Goal: Transaction & Acquisition: Purchase product/service

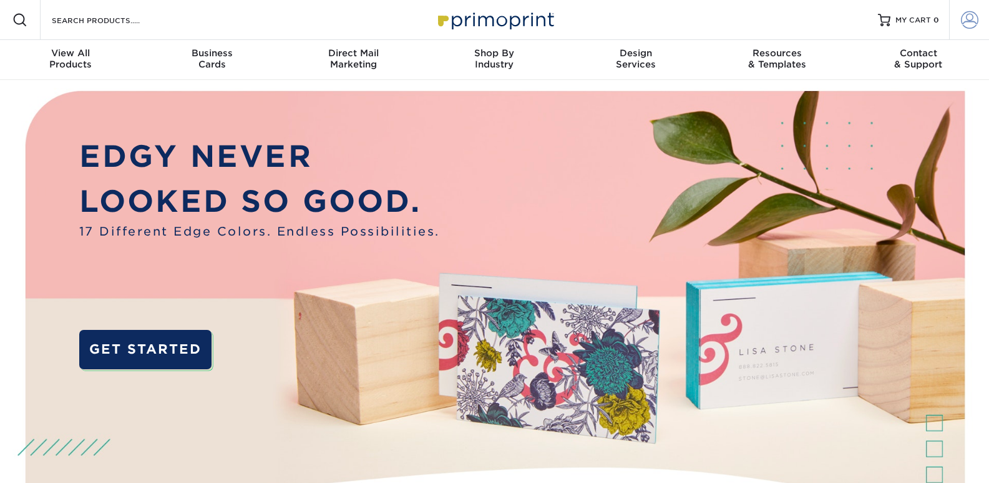
click at [967, 17] on span at bounding box center [969, 19] width 17 height 17
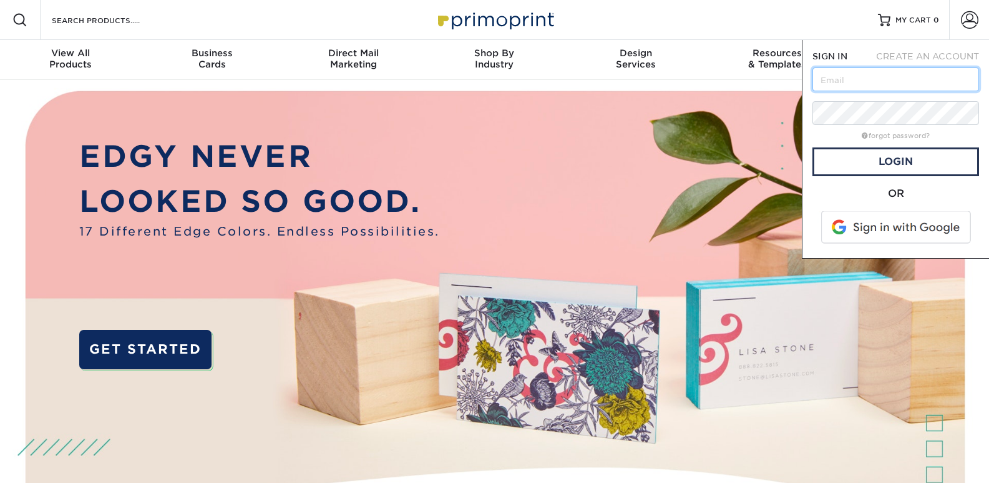
click at [871, 75] on input "text" at bounding box center [896, 79] width 167 height 24
type input "info@luxesydiseno.com"
drag, startPoint x: 951, startPoint y: 76, endPoint x: 532, endPoint y: 64, distance: 419.0
click at [532, 64] on nav "Resources Menu Search Products Account SIGN IN CREATE AN ACCOUNT info@luxesydis…" at bounding box center [494, 40] width 989 height 80
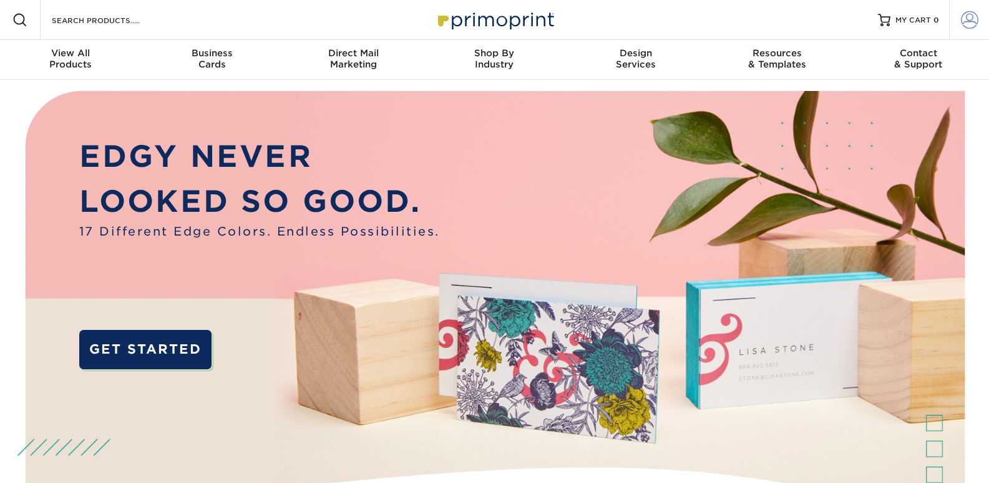
click at [964, 19] on span at bounding box center [969, 19] width 17 height 17
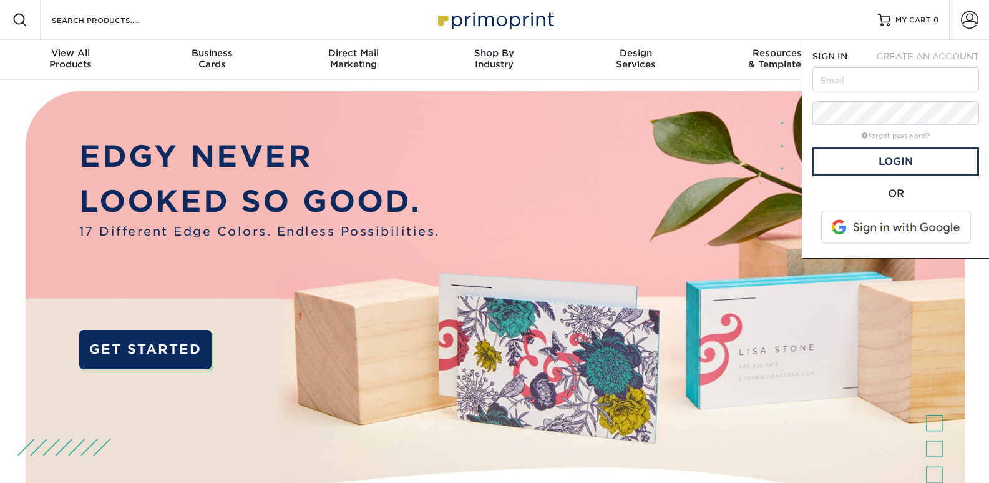
click at [986, 344] on div "EDGY NEVER LOOKED SO GOOD. 17 Different Edge Colors. Endless Possibilities. GET…" at bounding box center [494, 325] width 989 height 490
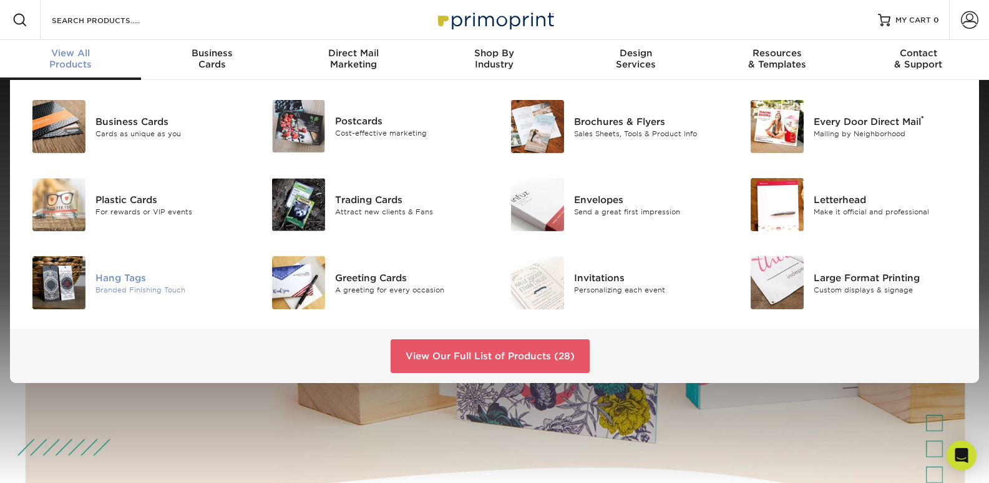
click at [179, 280] on div "Hang Tags" at bounding box center [171, 277] width 150 height 14
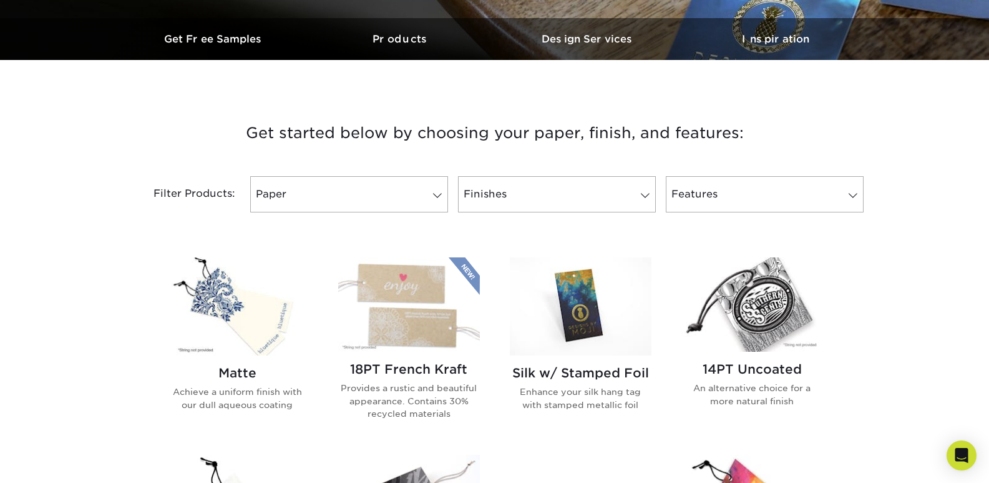
scroll to position [375, 0]
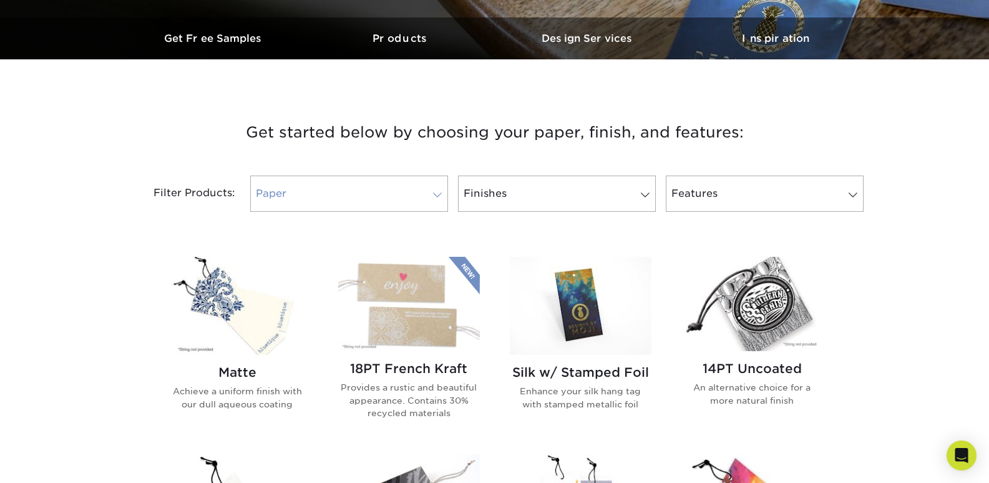
click at [414, 210] on link "Paper" at bounding box center [349, 193] width 198 height 36
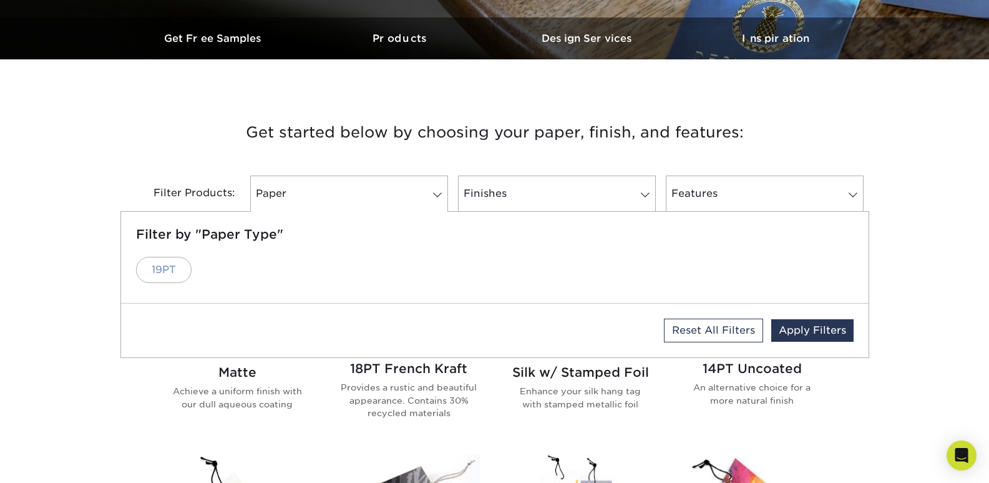
click at [178, 266] on link "19PT" at bounding box center [164, 270] width 56 height 26
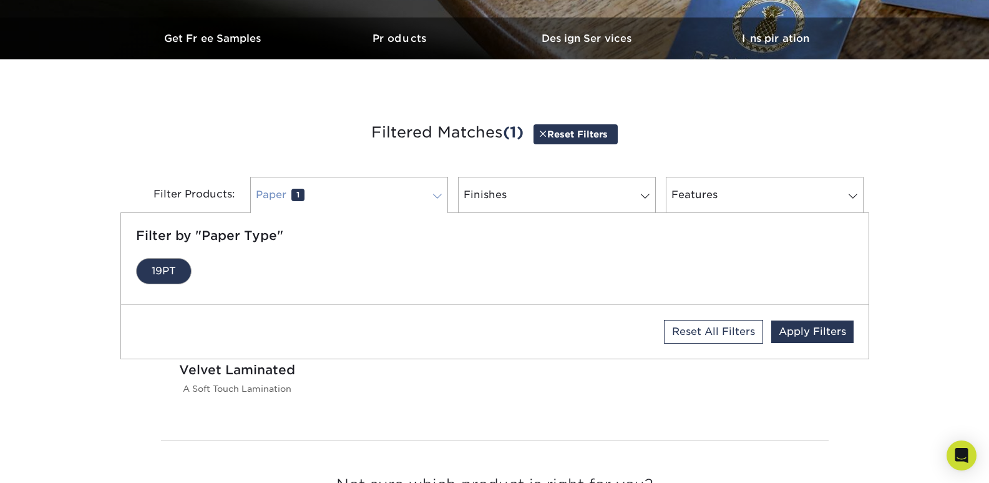
click at [403, 204] on link "Paper 1" at bounding box center [349, 195] width 198 height 36
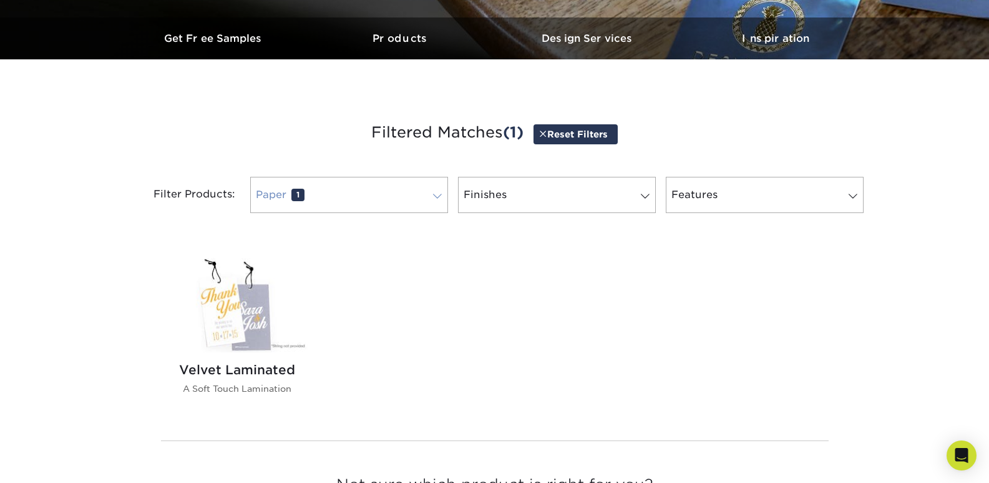
click at [393, 193] on link "Paper 1" at bounding box center [349, 195] width 198 height 36
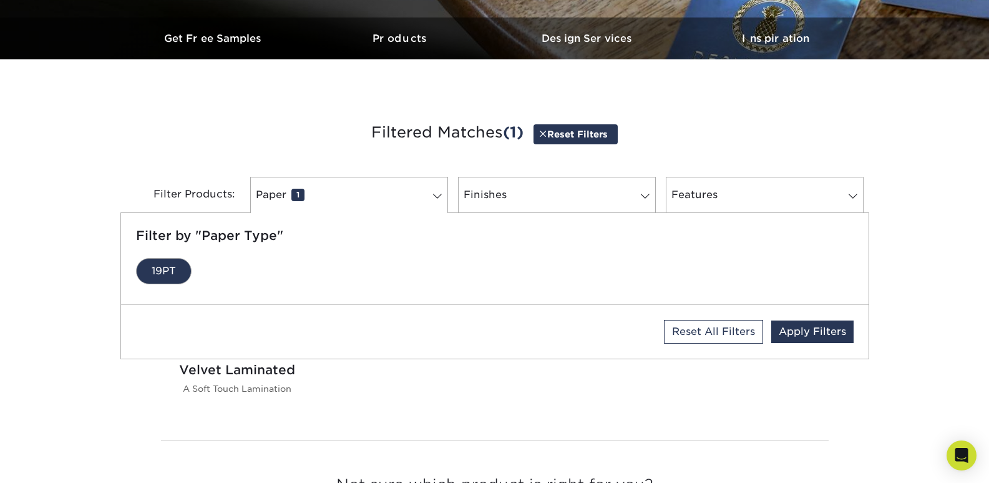
click at [149, 274] on link "19PT" at bounding box center [164, 271] width 56 height 26
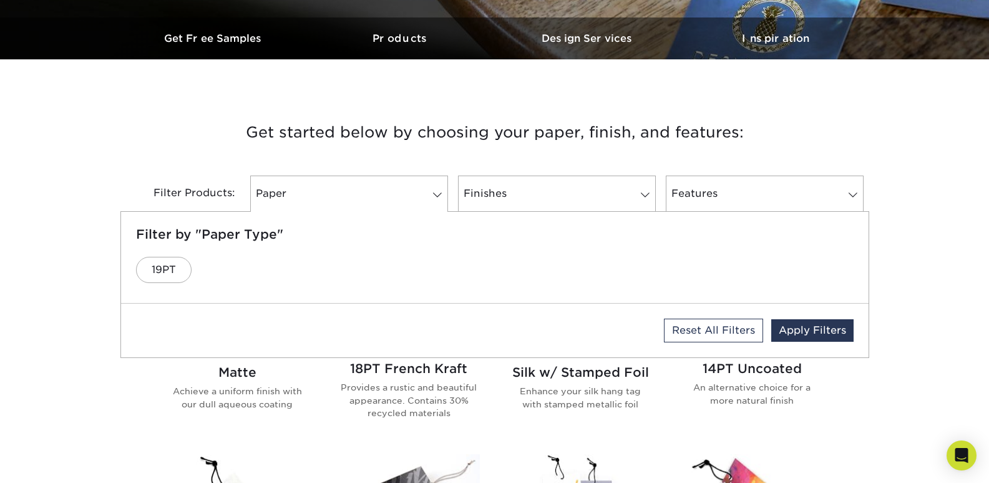
click at [177, 150] on h3 "Get started below by choosing your paper, finish, and features:" at bounding box center [495, 132] width 730 height 56
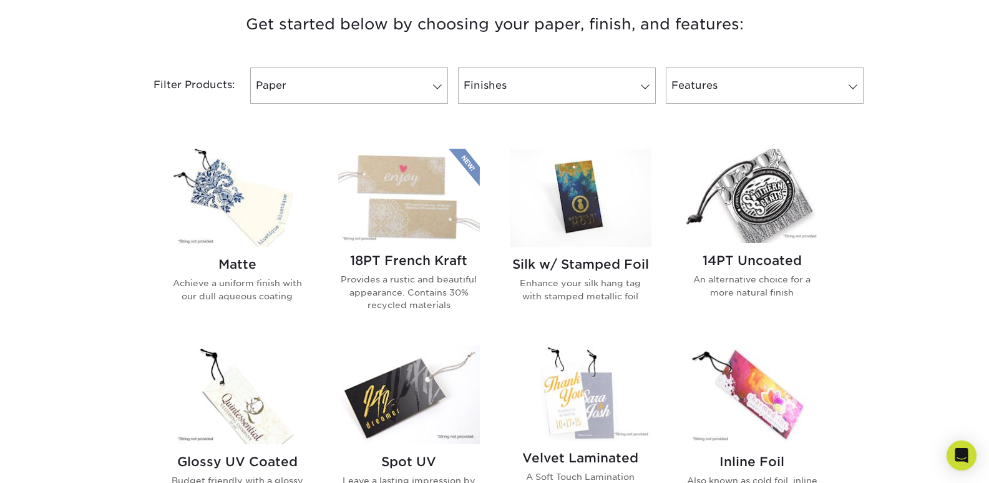
scroll to position [437, 0]
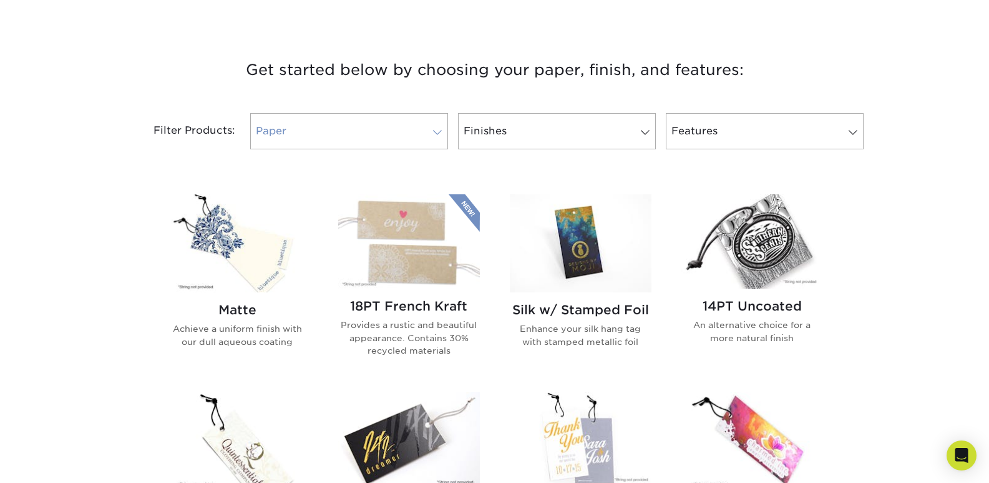
click at [355, 138] on link "Paper 0" at bounding box center [349, 131] width 198 height 36
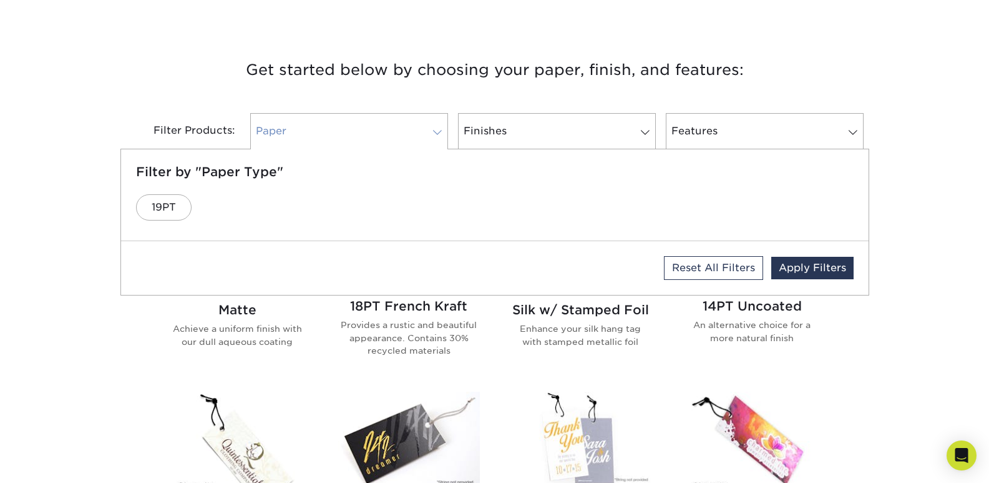
click at [363, 136] on link "Paper 0" at bounding box center [349, 131] width 198 height 36
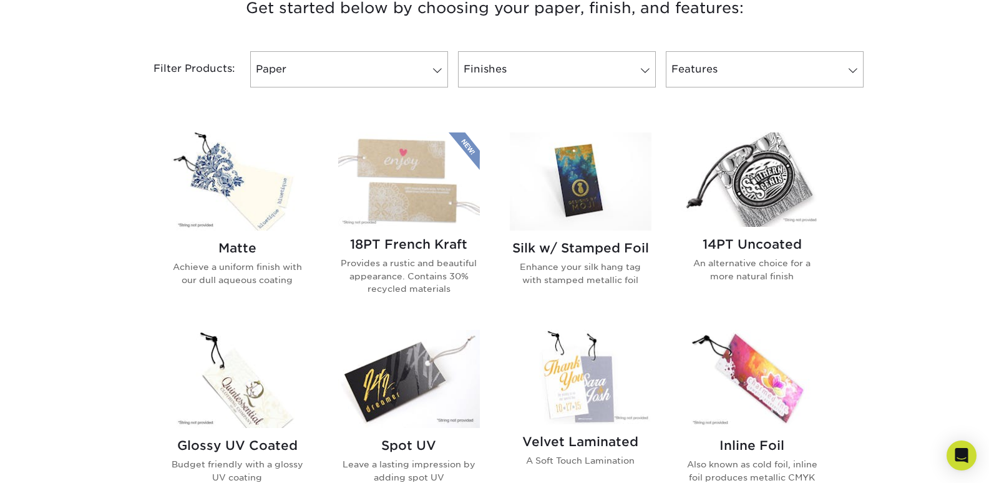
scroll to position [499, 0]
click at [521, 74] on link "Finishes 0" at bounding box center [557, 69] width 198 height 36
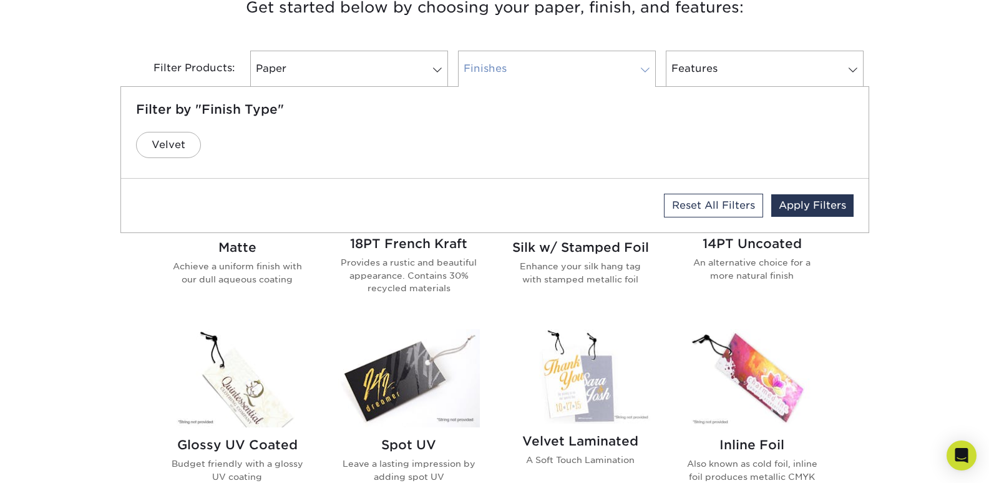
click at [534, 67] on link "Finishes 0" at bounding box center [557, 69] width 198 height 36
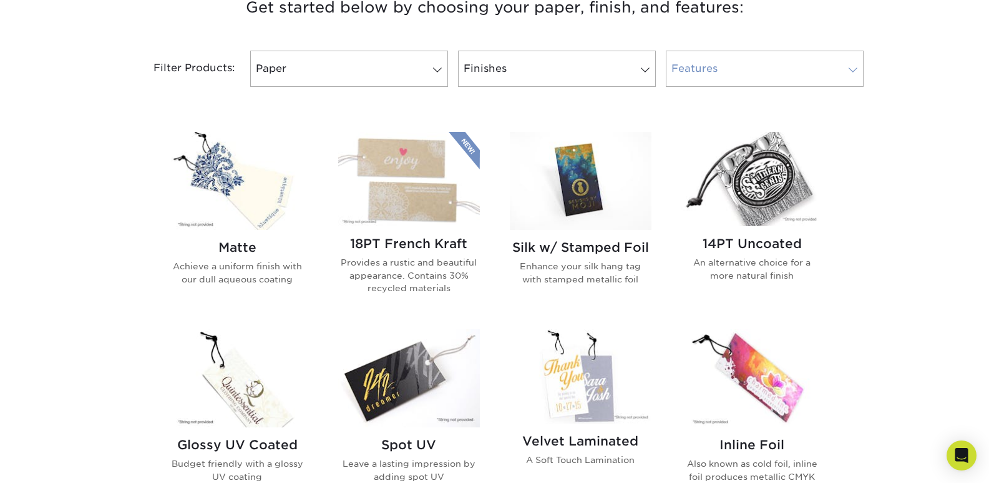
click at [699, 77] on link "Features 0" at bounding box center [765, 69] width 198 height 36
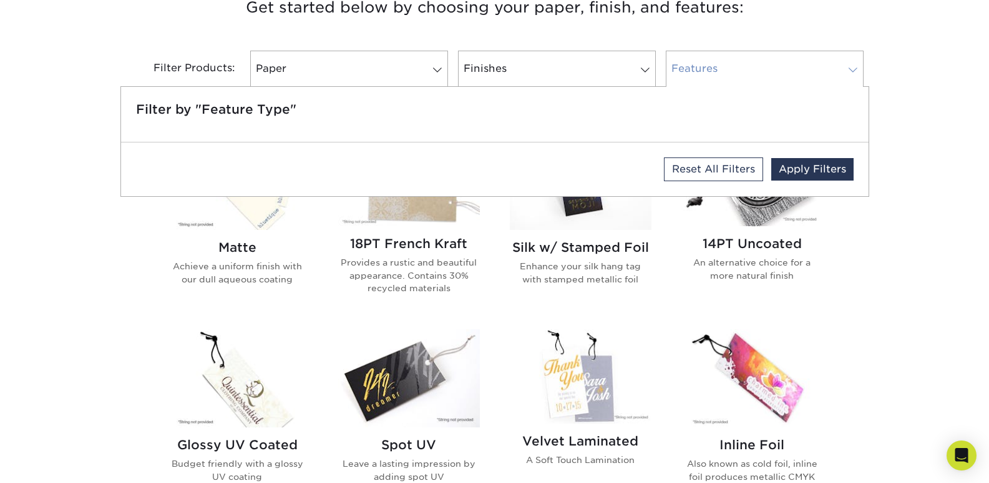
click at [716, 67] on link "Features 0" at bounding box center [765, 69] width 198 height 36
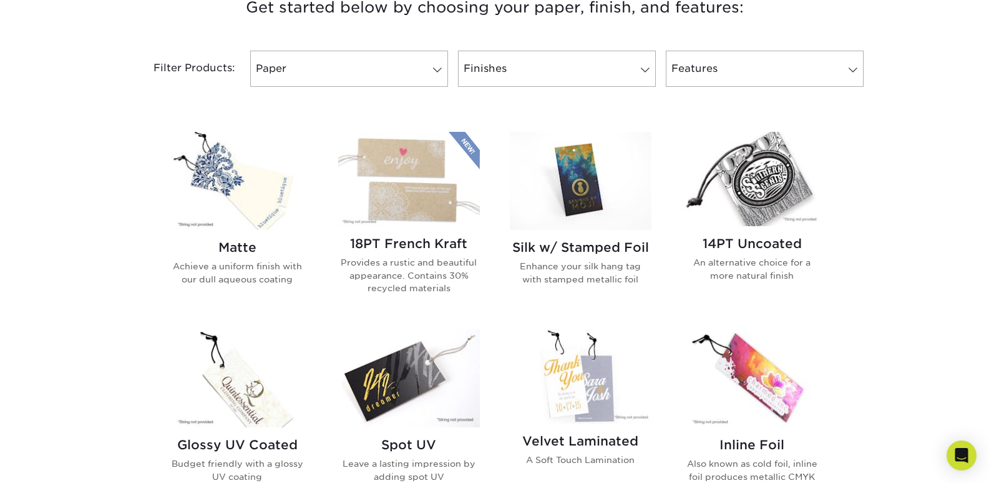
click at [743, 203] on img at bounding box center [753, 179] width 142 height 94
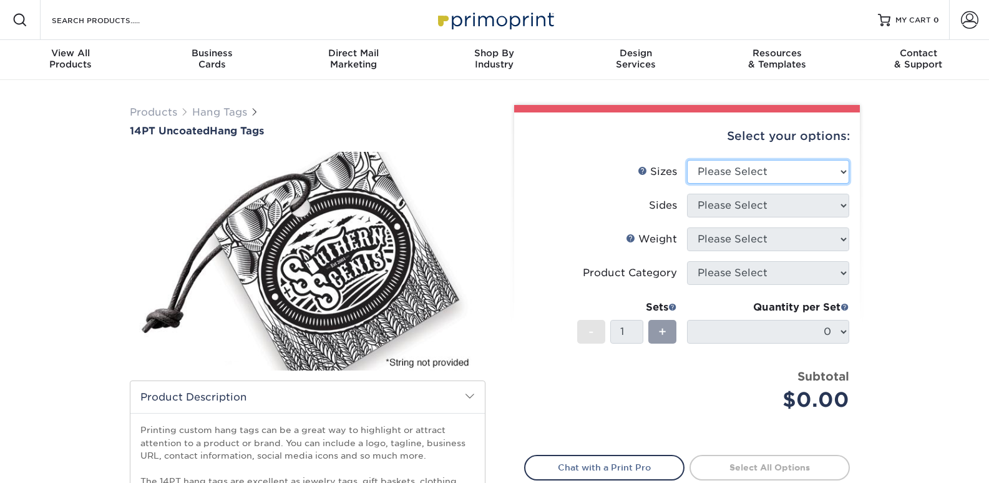
click at [762, 177] on select "Please Select 1.5" x 3.5" 1.75" x 3.5" 2" x 2" 2" x 3.5" 2" x 4" 2" x 6" 2.5" x…" at bounding box center [768, 172] width 162 height 24
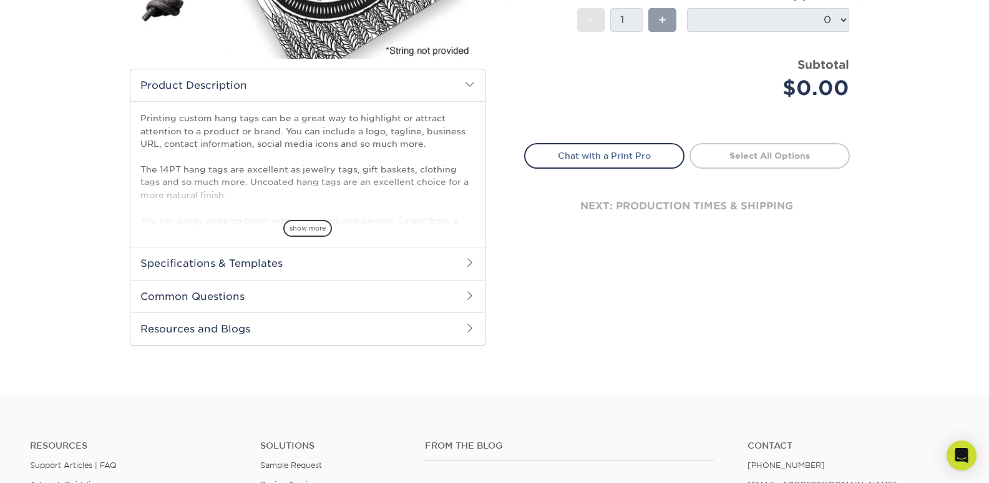
scroll to position [312, 0]
click at [447, 270] on h2 "Specifications & Templates" at bounding box center [307, 262] width 355 height 32
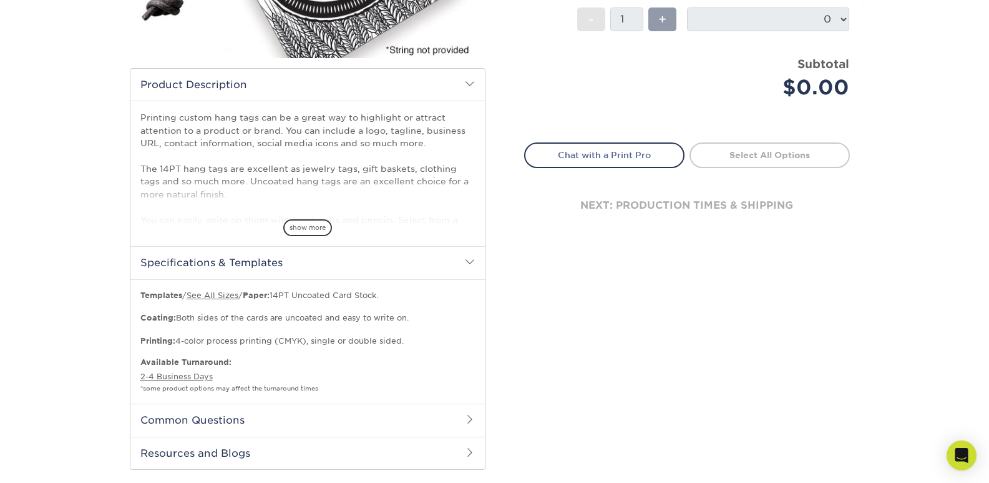
click at [447, 270] on h2 "Specifications & Templates" at bounding box center [307, 262] width 355 height 32
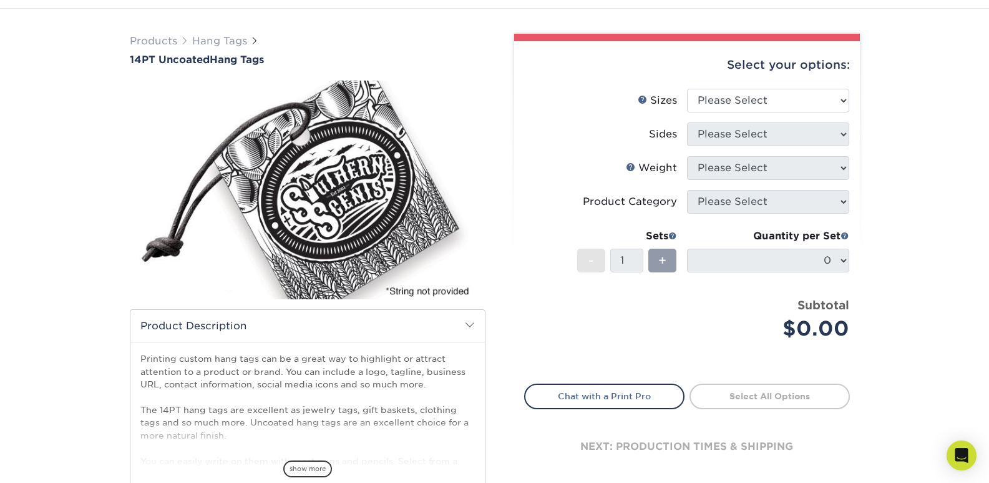
scroll to position [62, 0]
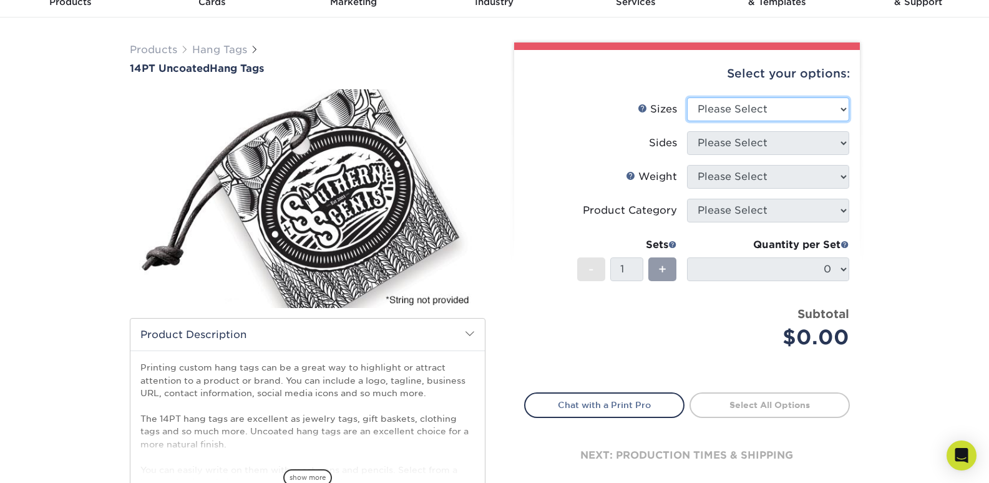
click at [747, 116] on select "Please Select 1.5" x 3.5" 1.75" x 3.5" 2" x 2" 2" x 3.5" 2" x 4" 2" x 6" 2.5" x…" at bounding box center [768, 109] width 162 height 24
select select "2.00x2.00"
click at [687, 97] on select "Please Select 1.5" x 3.5" 1.75" x 3.5" 2" x 2" 2" x 3.5" 2" x 4" 2" x 6" 2.5" x…" at bounding box center [768, 109] width 162 height 24
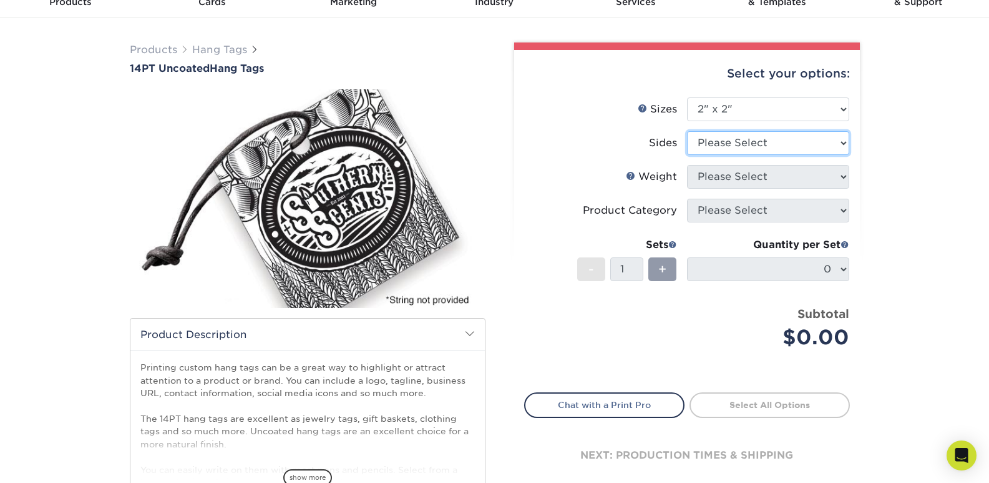
click at [814, 135] on select "Please Select Print Both Sides Print Front Only" at bounding box center [768, 143] width 162 height 24
select select "32d3c223-f82c-492b-b915-ba065a00862f"
click at [687, 131] on select "Please Select Print Both Sides Print Front Only" at bounding box center [768, 143] width 162 height 24
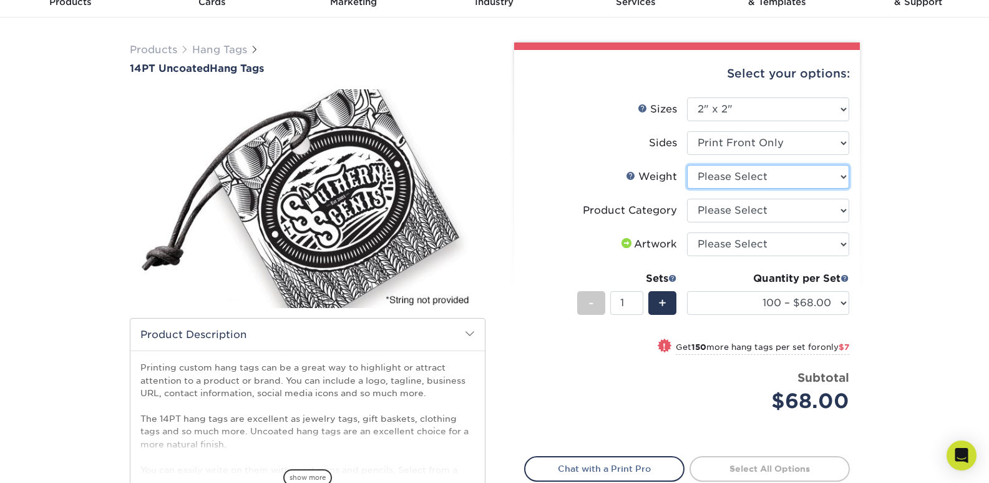
click at [770, 177] on select "Please Select 14PT Uncoated" at bounding box center [768, 177] width 162 height 24
select select "14PT Uncoated"
click at [687, 165] on select "Please Select 14PT Uncoated" at bounding box center [768, 177] width 162 height 24
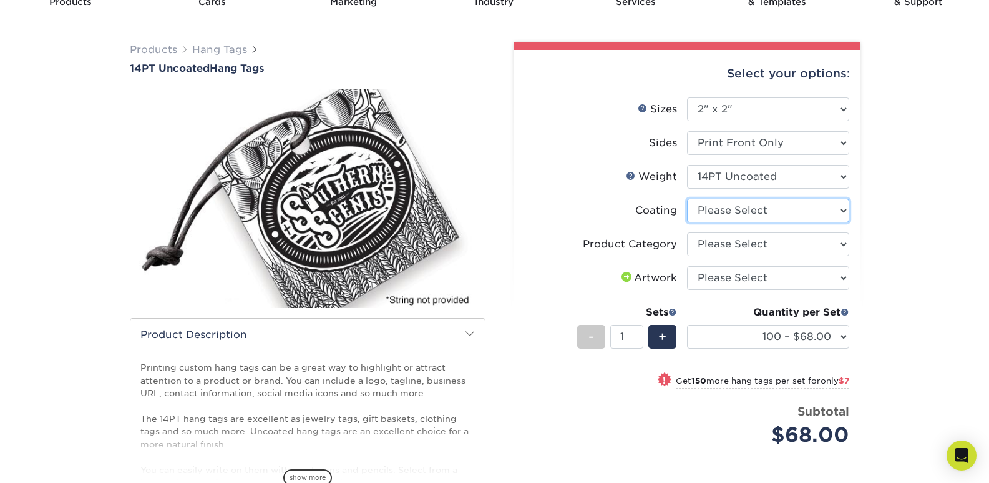
click at [783, 212] on select at bounding box center [768, 211] width 162 height 24
click at [687, 199] on select at bounding box center [768, 211] width 162 height 24
click at [827, 219] on select at bounding box center [768, 211] width 162 height 24
select select "3e7618de-abca-4bda-9f97-8b9129e913d8"
click at [687, 199] on select at bounding box center [768, 211] width 162 height 24
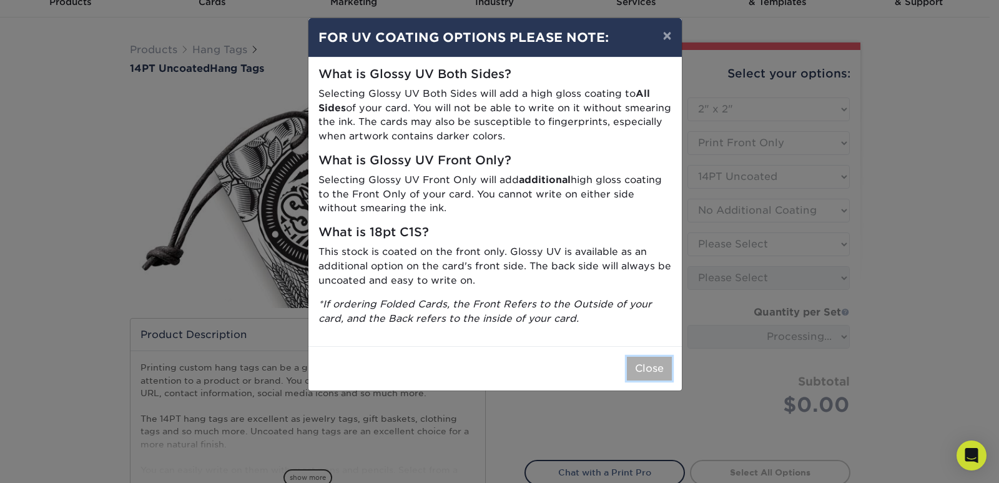
click at [643, 370] on button "Close" at bounding box center [649, 368] width 45 height 24
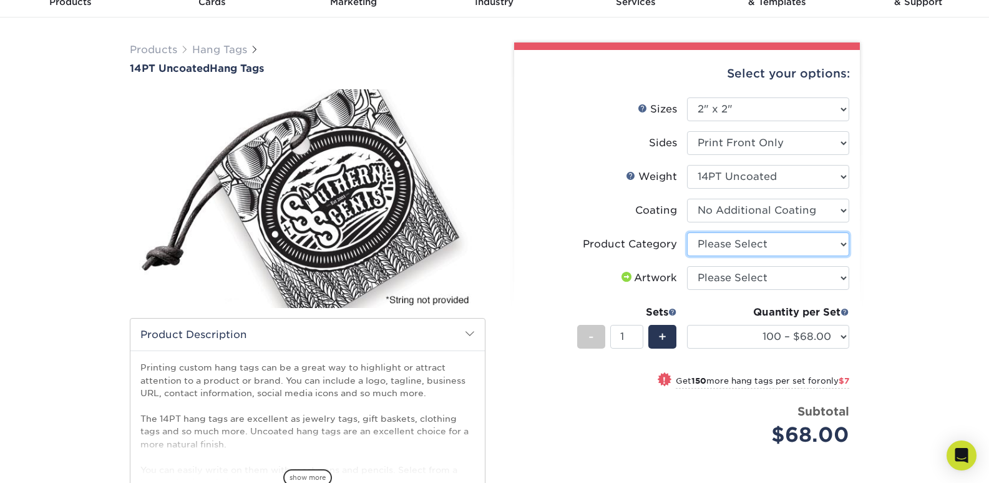
click at [772, 250] on select "Please Select Hang Tags" at bounding box center [768, 244] width 162 height 24
select select "428aa75b-4ae7-4398-9e0a-74f4b33909ed"
click at [687, 232] on select "Please Select Hang Tags" at bounding box center [768, 244] width 162 height 24
click at [758, 274] on select "Please Select I will upload files I need a design - $75" at bounding box center [768, 278] width 162 height 24
select select "upload"
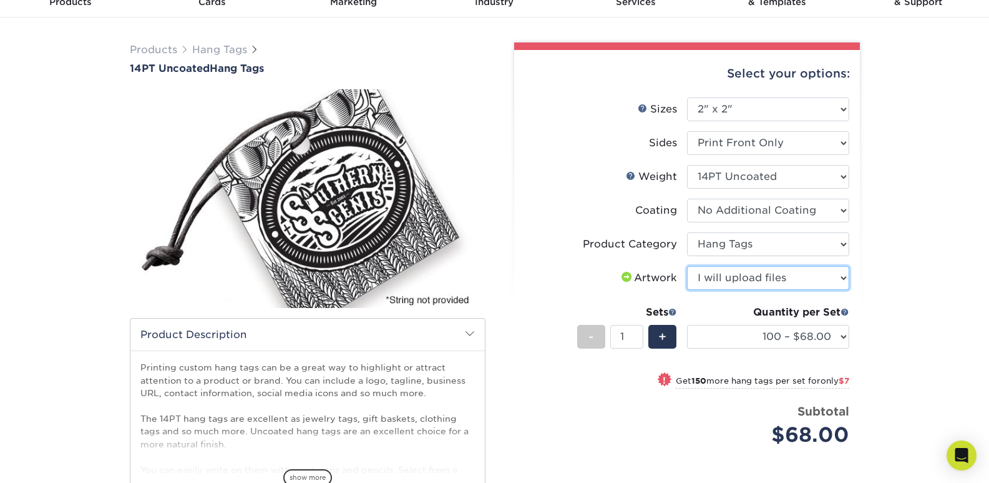
click at [687, 266] on select "Please Select I will upload files I need a design - $75" at bounding box center [768, 278] width 162 height 24
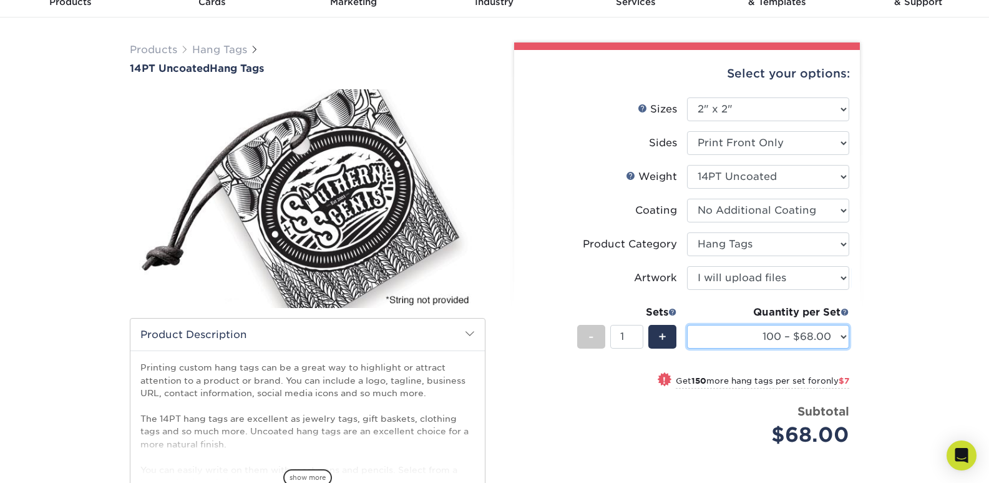
click at [843, 334] on select "100 – $68.00 250 – $75.00 500 – $79.00 1000 – $89.00 2500 – $203.00 5000 – $327…" at bounding box center [768, 337] width 162 height 24
click at [910, 187] on div "Products Hang Tags 14PT Uncoated Hang Tags" at bounding box center [494, 330] width 989 height 627
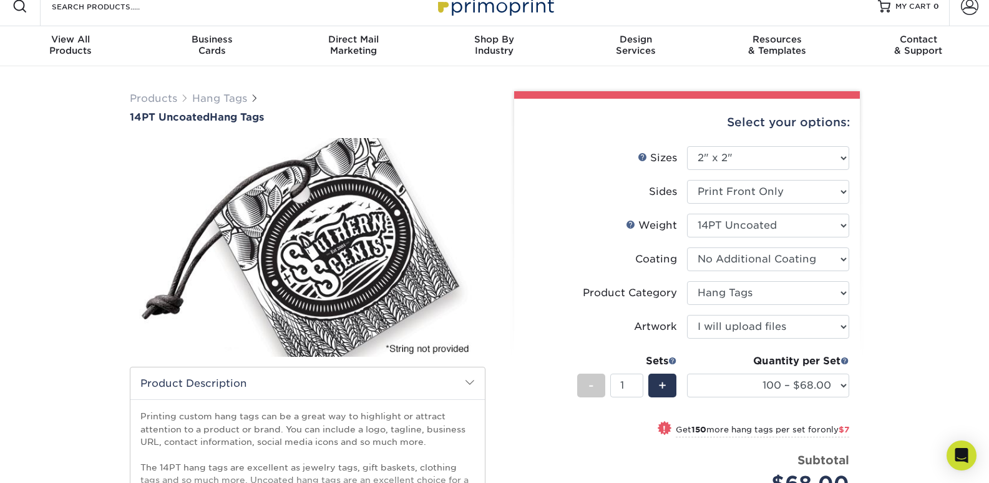
scroll to position [0, 0]
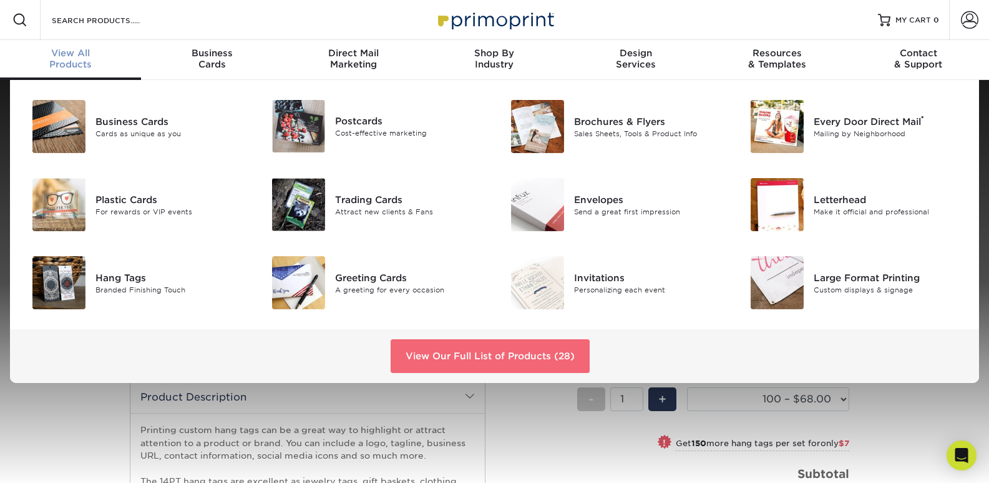
click at [496, 347] on link "View Our Full List of Products (28)" at bounding box center [490, 356] width 199 height 34
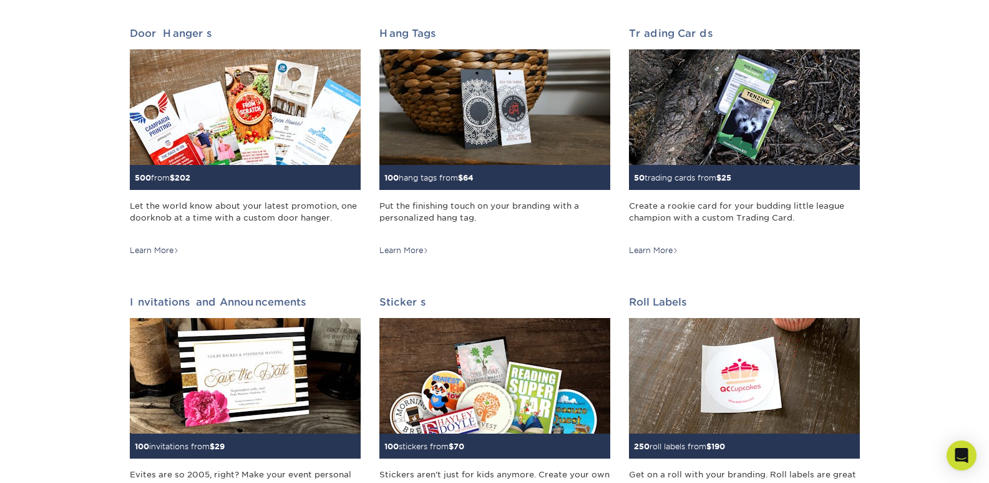
scroll to position [1061, 0]
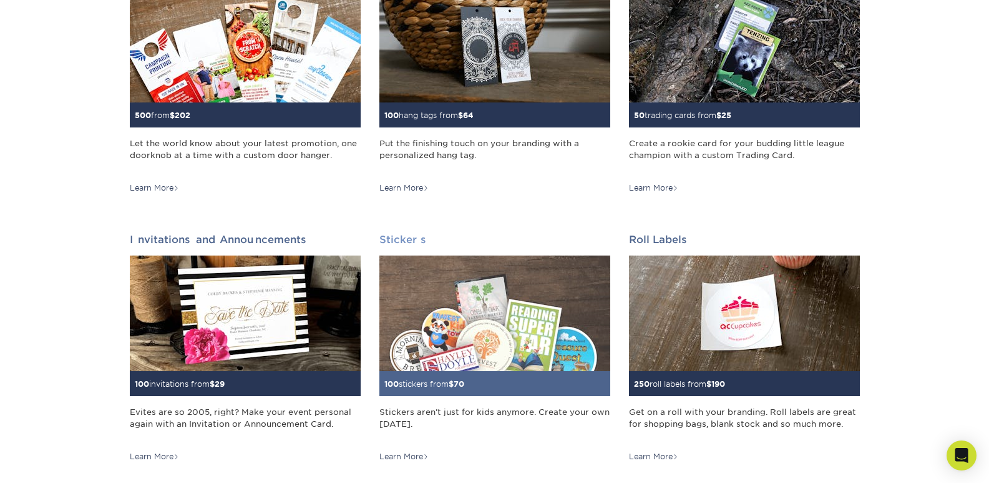
click at [441, 329] on img at bounding box center [495, 312] width 231 height 115
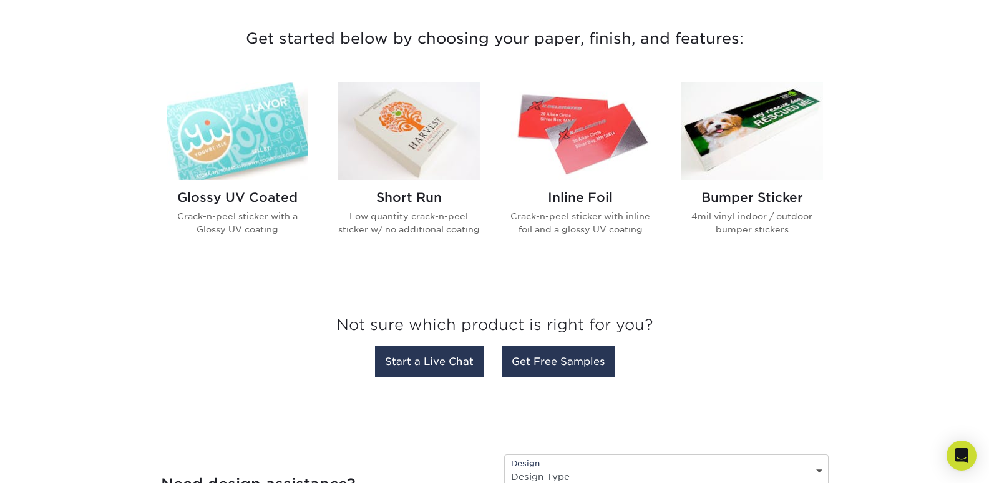
scroll to position [437, 0]
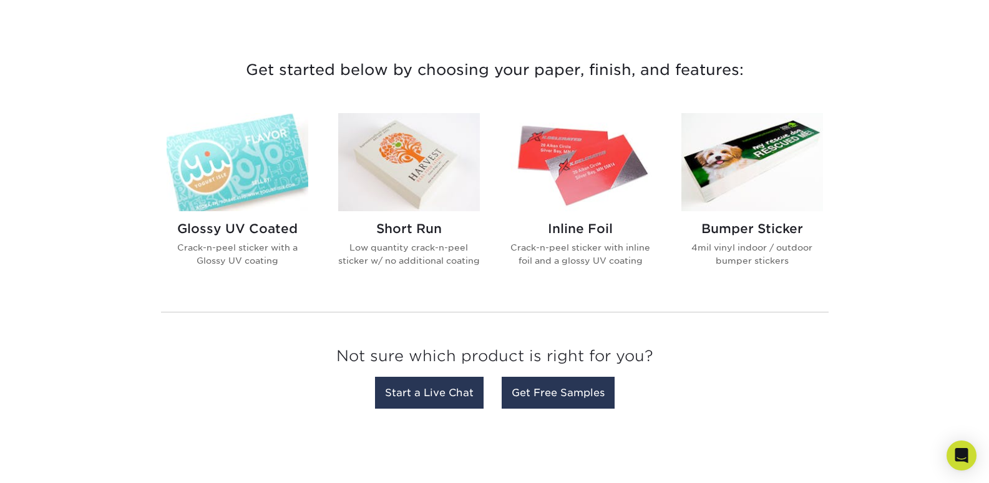
click at [262, 164] on img at bounding box center [238, 162] width 142 height 98
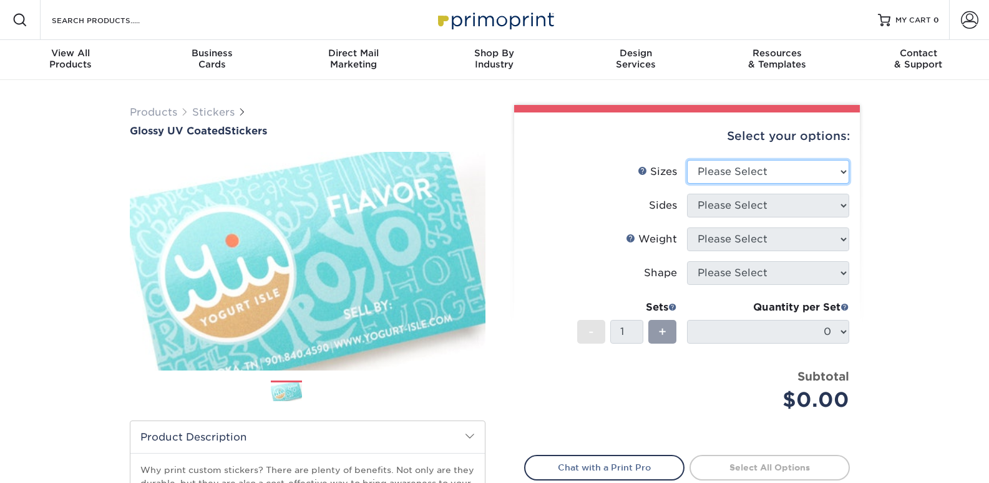
click at [743, 160] on select "Please Select 1.5" x 2.5" 2" x 2" 2" x 3" 2" x 3.5" 2" x 4" 2" x 8" 2.12" x 5.5…" at bounding box center [768, 172] width 162 height 24
select select "2.00x2.00"
click at [687, 160] on select "Please Select 1.5" x 2.5" 2" x 2" 2" x 3" 2" x 3.5" 2" x 4" 2" x 8" 2.12" x 5.5…" at bounding box center [768, 172] width 162 height 24
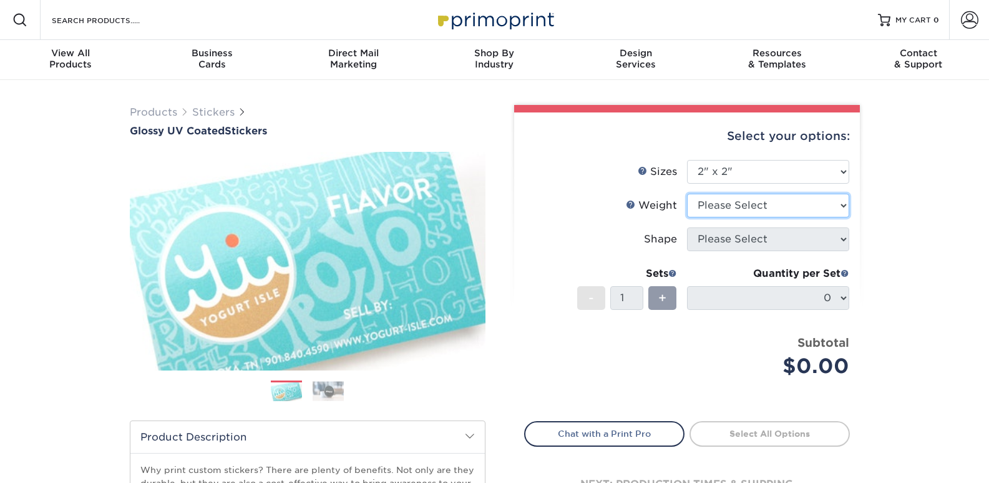
click at [751, 207] on select "Please Select Crack and Peel - Round Crack and Peel" at bounding box center [768, 206] width 162 height 24
select select "Crack and Peel"
click at [687, 194] on select "Please Select Crack and Peel - Round Crack and Peel" at bounding box center [768, 206] width 162 height 24
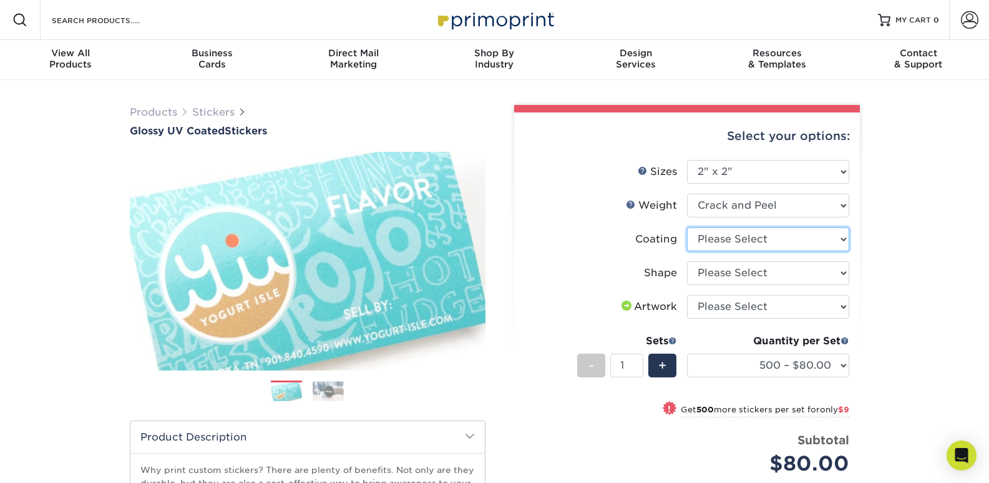
click at [819, 243] on select at bounding box center [768, 239] width 162 height 24
select select "1e8116af-acfc-44b1-83dc-8181aa338834"
click at [687, 227] on select at bounding box center [768, 239] width 162 height 24
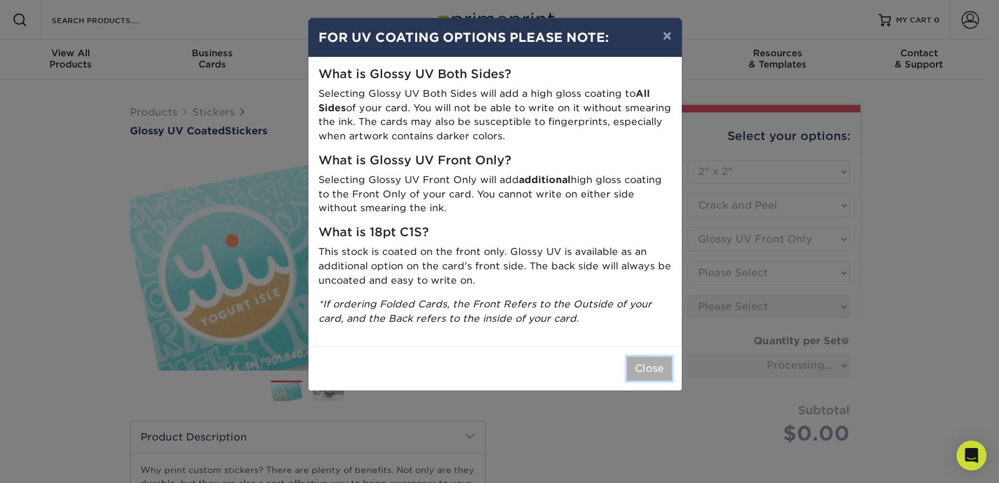
click at [636, 367] on button "Close" at bounding box center [649, 368] width 45 height 24
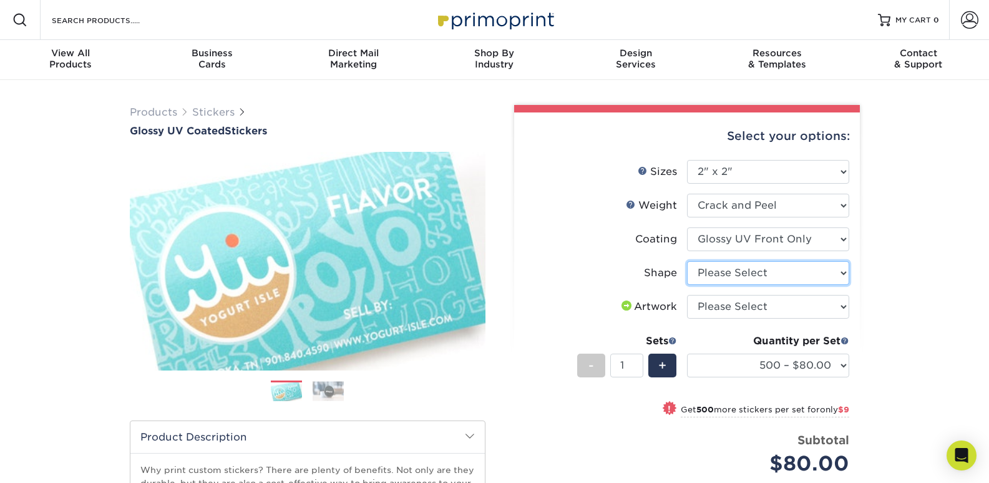
click at [776, 275] on select "Please Select Standard" at bounding box center [768, 273] width 162 height 24
select select "standard"
click at [687, 261] on select "Please Select Standard" at bounding box center [768, 273] width 162 height 24
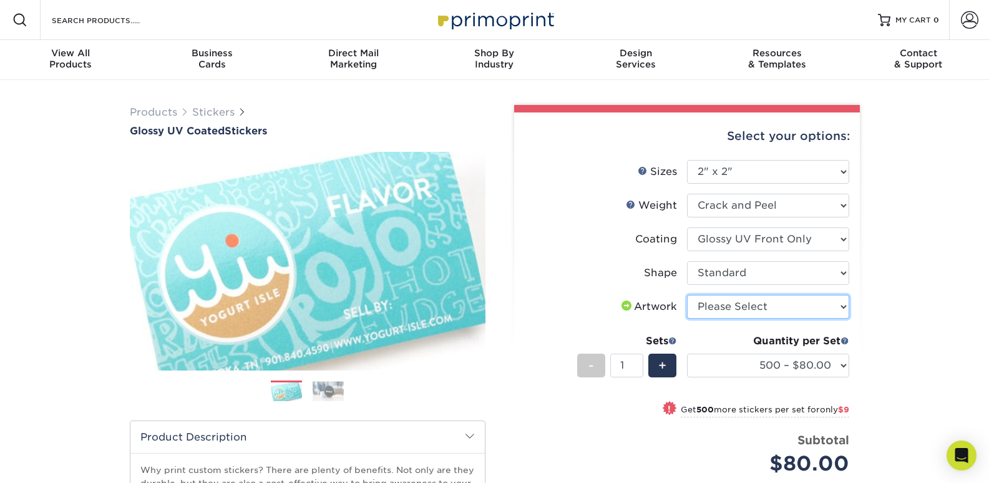
click at [802, 311] on select "Please Select I will upload files I need a design - $50" at bounding box center [768, 307] width 162 height 24
select select "upload"
click at [687, 295] on select "Please Select I will upload files I need a design - $50" at bounding box center [768, 307] width 162 height 24
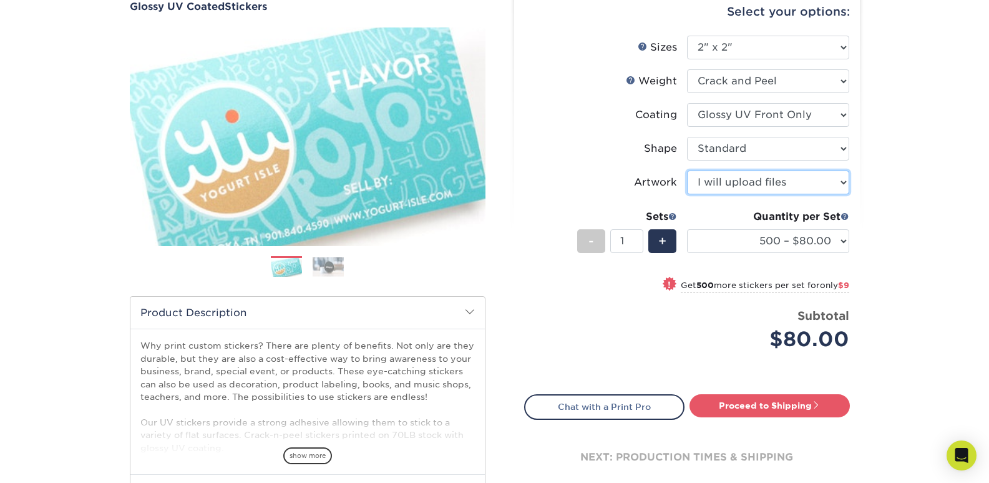
scroll to position [125, 0]
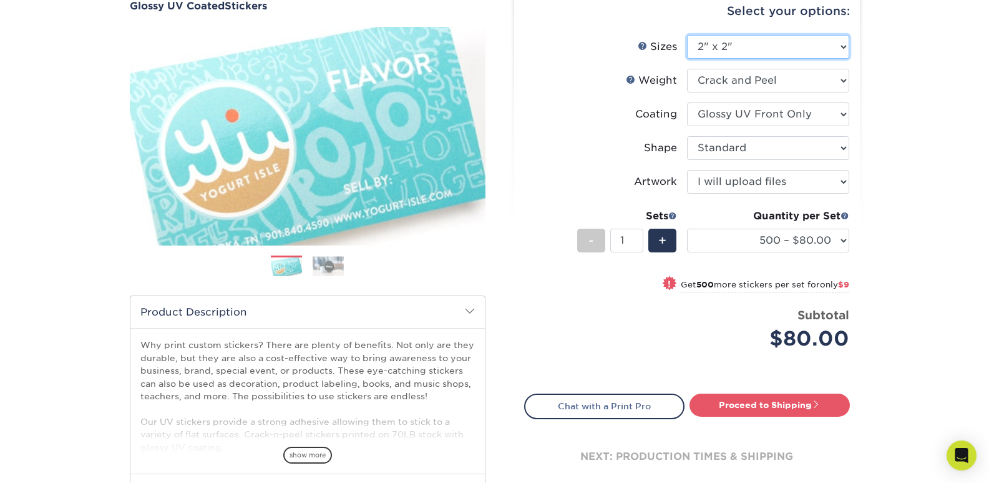
click at [807, 54] on select "Please Select 1.5" x 2.5" 2" x 2" 2" x 3" 2" x 3.5" 2" x 4" 2" x 8" 2.12" x 5.5…" at bounding box center [768, 47] width 162 height 24
select select "2.00x3.50"
click at [687, 35] on select "Please Select 1.5" x 2.5" 2" x 2" 2" x 3" 2" x 3.5" 2" x 4" 2" x 8" 2.12" x 5.5…" at bounding box center [768, 47] width 162 height 24
select select
select select "-1"
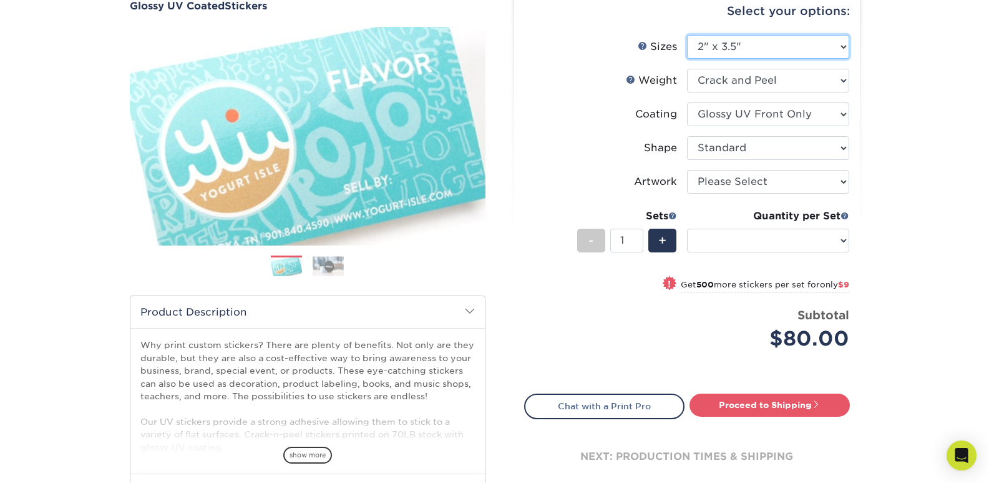
select select "-1"
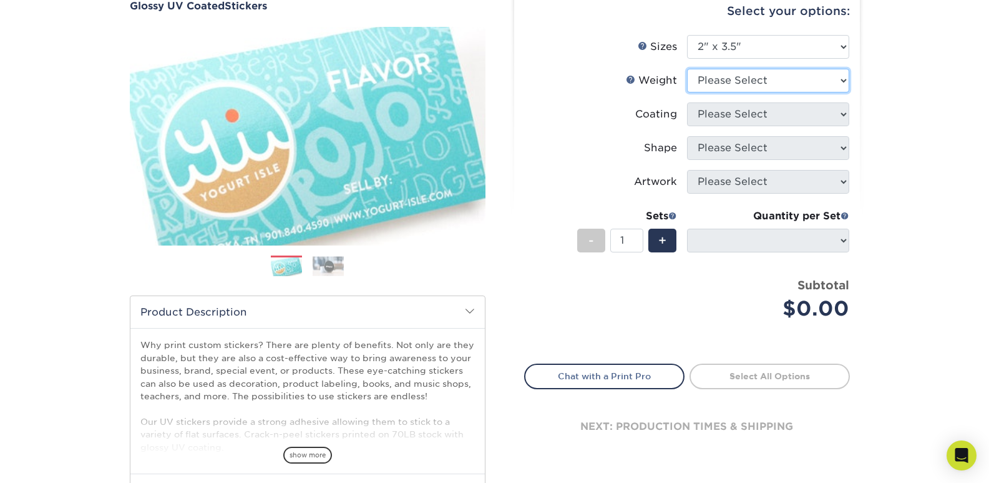
click at [770, 79] on select "Please Select Crack and Peel" at bounding box center [768, 81] width 162 height 24
select select "Crack and Peel"
click at [687, 69] on select "Please Select Crack and Peel" at bounding box center [768, 81] width 162 height 24
select select
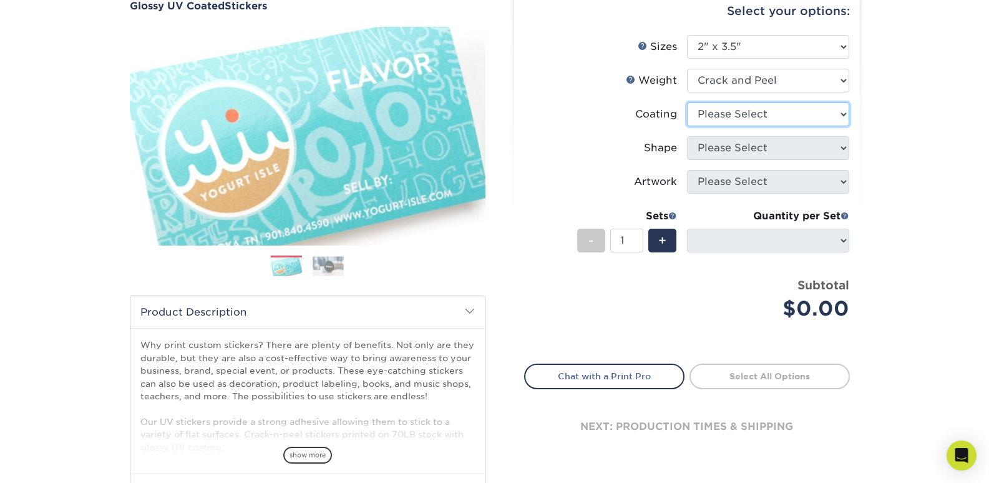
click at [765, 118] on select at bounding box center [768, 114] width 162 height 24
select select "1e8116af-acfc-44b1-83dc-8181aa338834"
click at [687, 102] on select at bounding box center [768, 114] width 162 height 24
select select
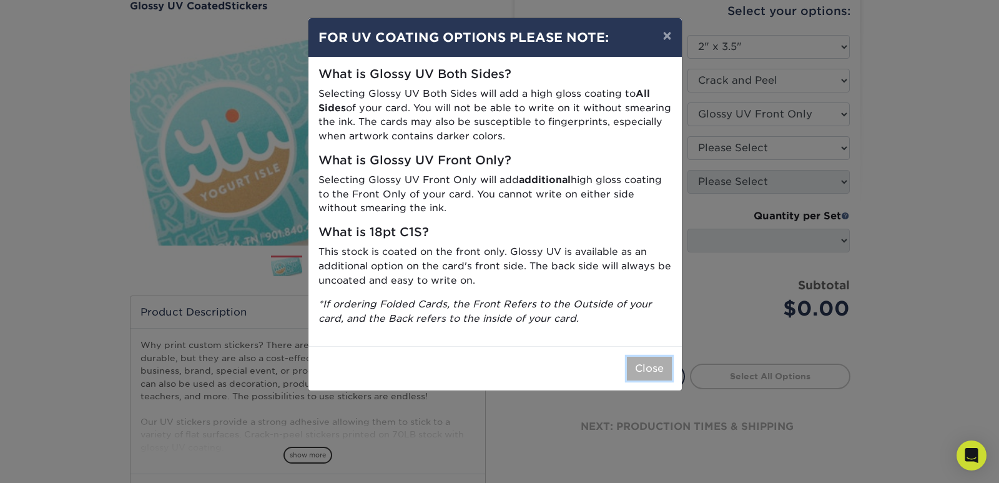
click at [634, 359] on button "Close" at bounding box center [649, 368] width 45 height 24
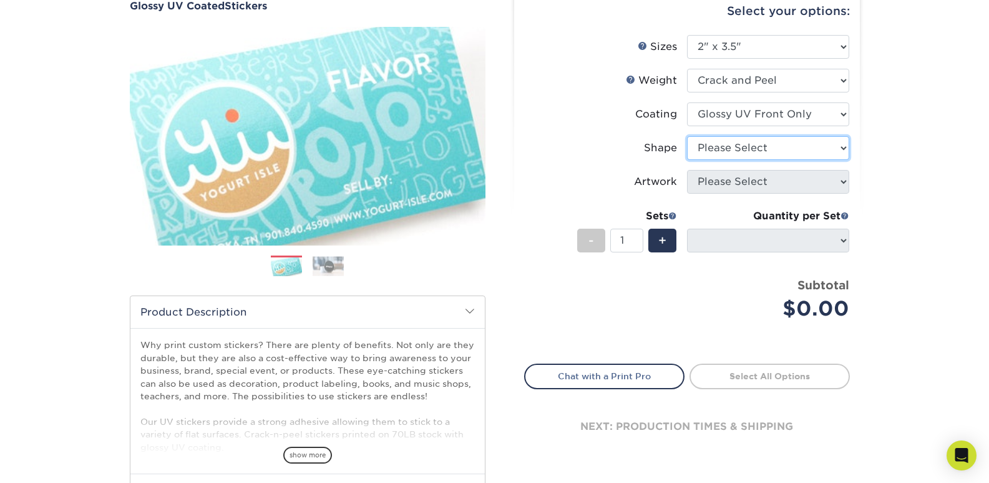
click at [783, 140] on select "Please Select Standard Oval" at bounding box center [768, 148] width 162 height 24
select select "standard"
click at [687, 136] on select "Please Select Standard Oval" at bounding box center [768, 148] width 162 height 24
select select "-1"
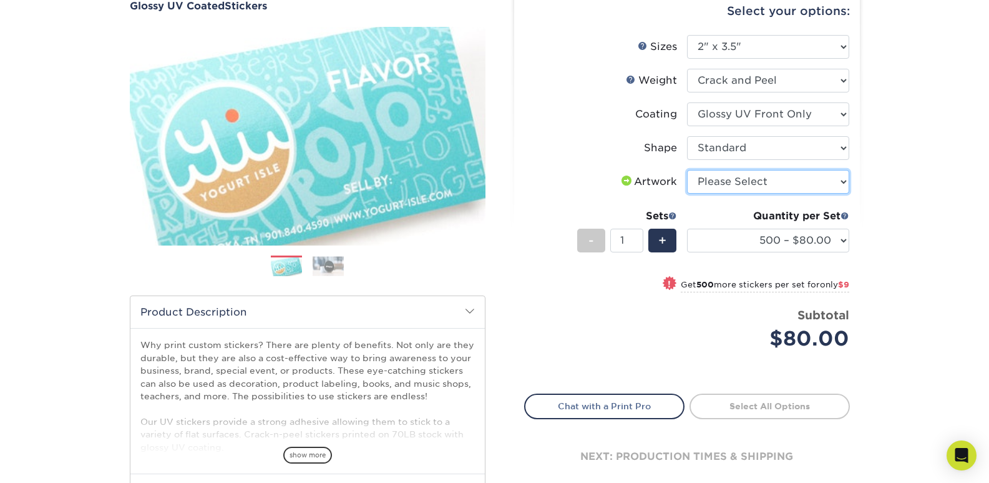
click at [765, 177] on select "Please Select I will upload files I need a design - $50" at bounding box center [768, 182] width 162 height 24
select select "upload"
click at [687, 170] on select "Please Select I will upload files I need a design - $50" at bounding box center [768, 182] width 162 height 24
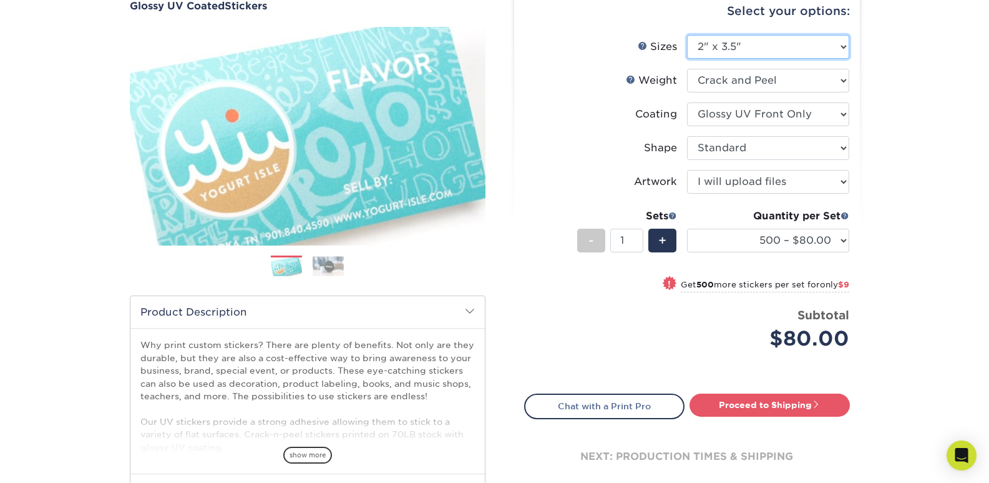
drag, startPoint x: 846, startPoint y: 52, endPoint x: 825, endPoint y: 44, distance: 23.1
click at [825, 44] on select "Please Select 1.5" x 2.5" 2" x 2" 2" x 3" 2" x 3.5" 2" x 4" 2" x 8" 2.12" x 5.5…" at bounding box center [768, 47] width 162 height 24
select select "2.00x4.00"
click at [687, 35] on select "Please Select 1.5" x 2.5" 2" x 2" 2" x 3" 2" x 3.5" 2" x 4" 2" x 8" 2.12" x 5.5…" at bounding box center [768, 47] width 162 height 24
select select "-1"
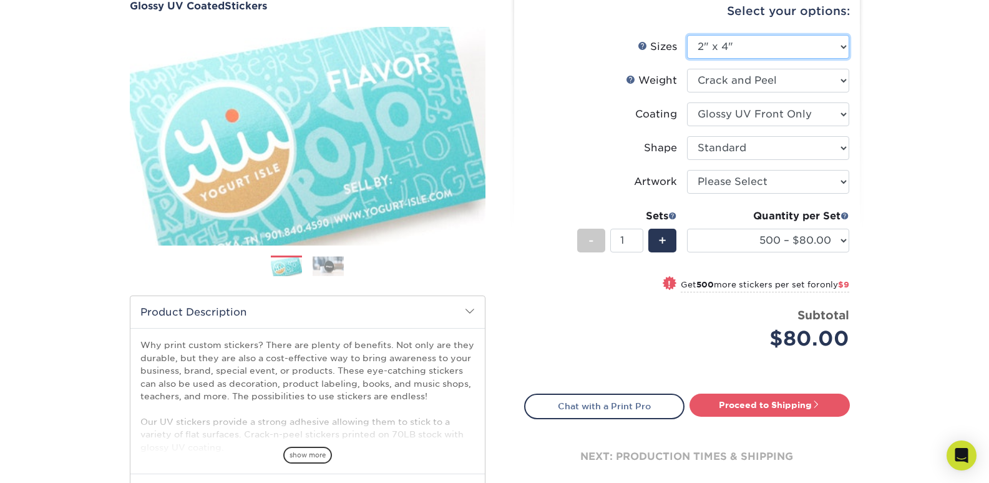
select select "-1"
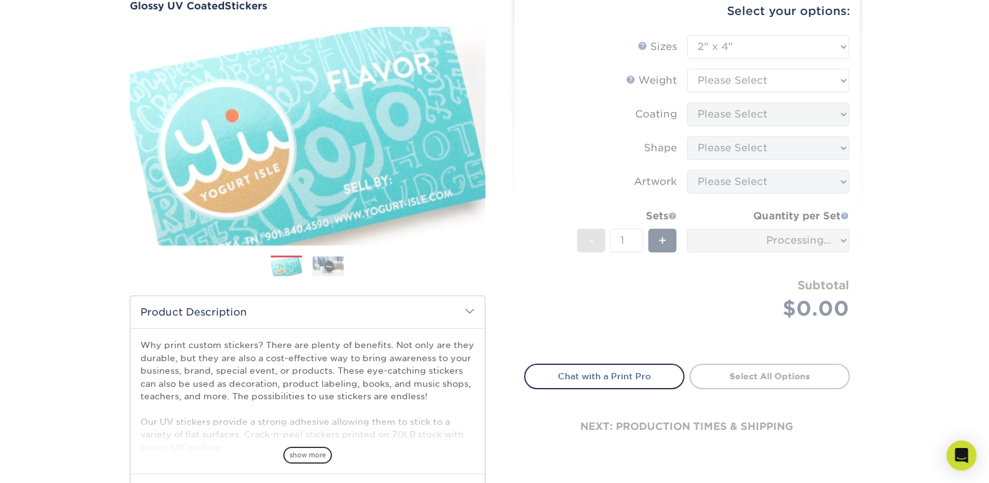
click at [762, 86] on form "Sizes Help Sizes Please Select 1.5" x 2.5" 2" x 2" 2" x 3" 2" x 3.5" 2" x 4" 2"…" at bounding box center [687, 192] width 326 height 314
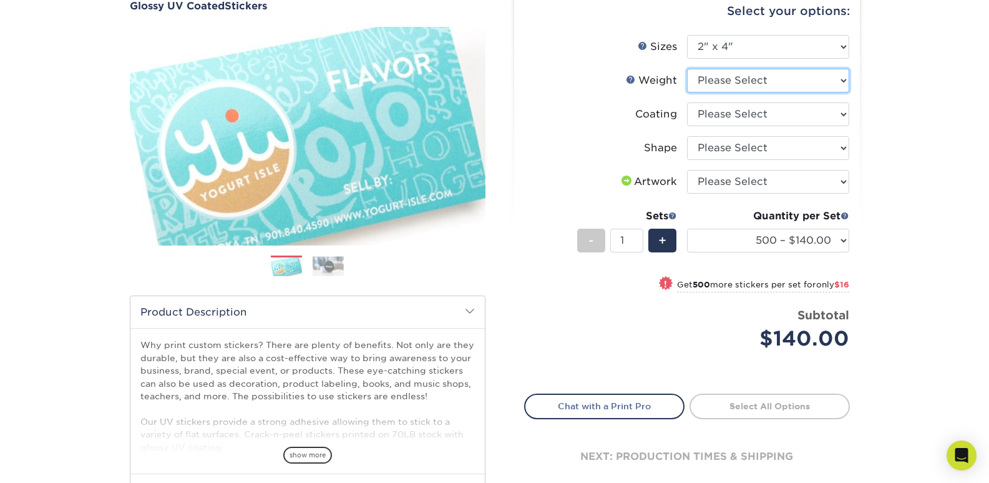
click at [779, 74] on select "Please Select Crack and Peel" at bounding box center [768, 81] width 162 height 24
select select "Crack and Peel"
click at [687, 69] on select "Please Select Crack and Peel" at bounding box center [768, 81] width 162 height 24
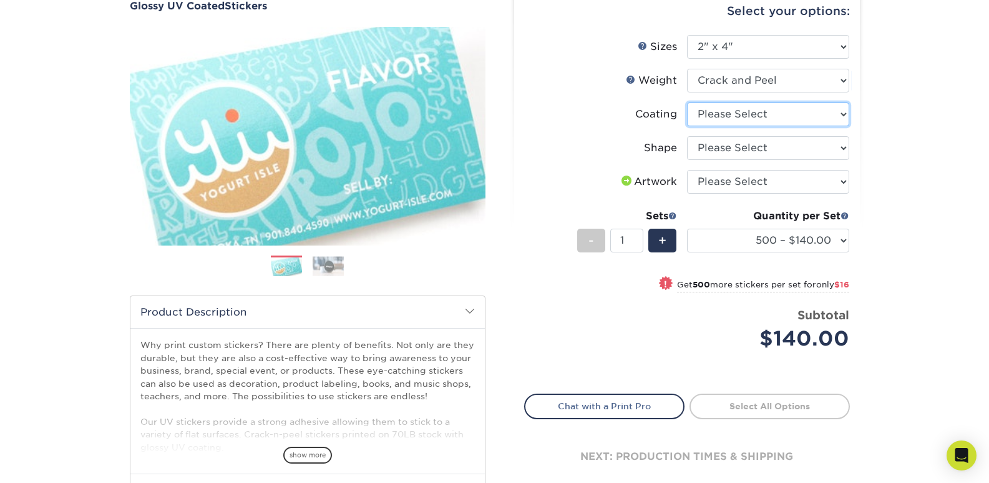
click at [779, 110] on select at bounding box center [768, 114] width 162 height 24
select select "1e8116af-acfc-44b1-83dc-8181aa338834"
click at [687, 102] on select at bounding box center [768, 114] width 162 height 24
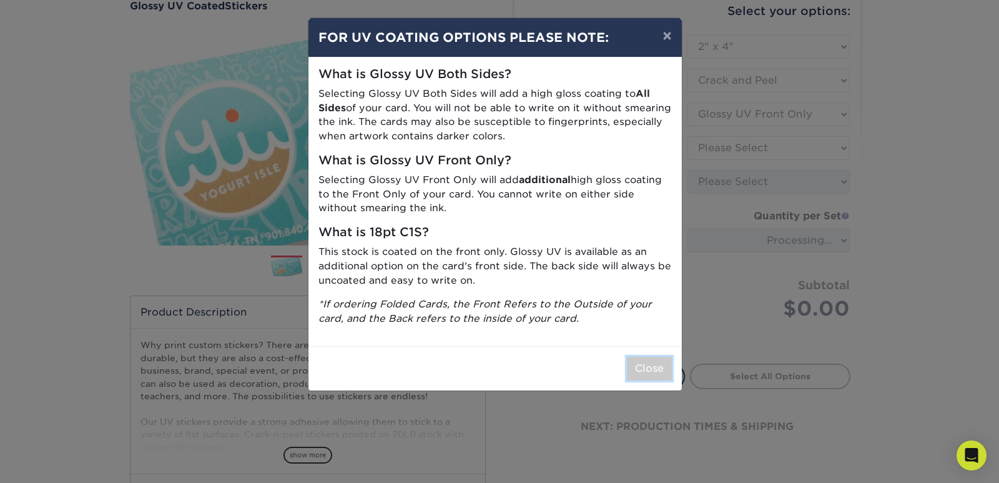
drag, startPoint x: 644, startPoint y: 373, endPoint x: 677, endPoint y: 348, distance: 41.5
click at [644, 371] on button "Close" at bounding box center [649, 368] width 45 height 24
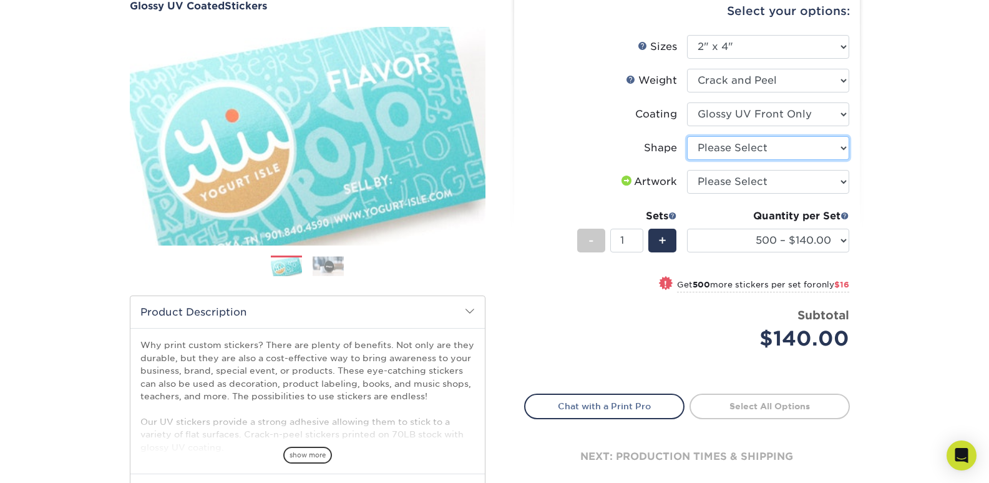
click at [755, 151] on select "Please Select Standard" at bounding box center [768, 148] width 162 height 24
select select "standard"
click at [687, 136] on select "Please Select Standard" at bounding box center [768, 148] width 162 height 24
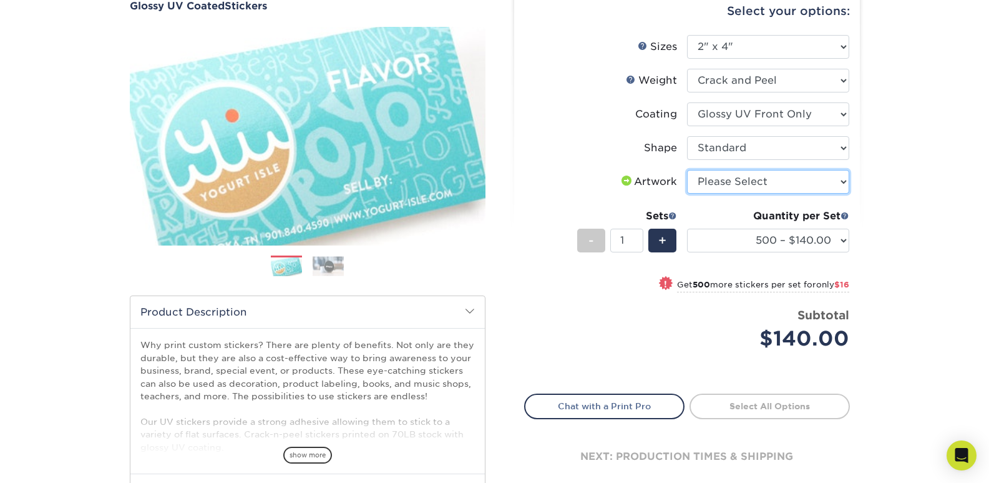
click at [763, 182] on select "Please Select I will upload files I need a design - $50" at bounding box center [768, 182] width 162 height 24
select select "upload"
click at [687, 170] on select "Please Select I will upload files I need a design - $50" at bounding box center [768, 182] width 162 height 24
